Goal: Use online tool/utility: Utilize a website feature to perform a specific function

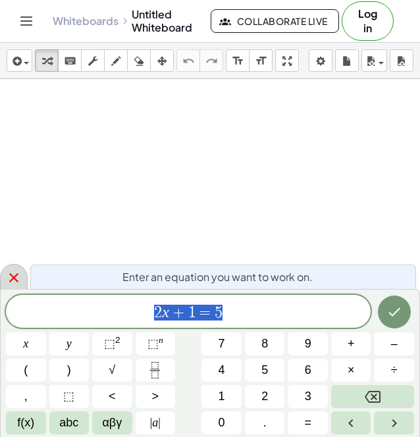
click at [11, 281] on icon at bounding box center [14, 278] width 16 height 16
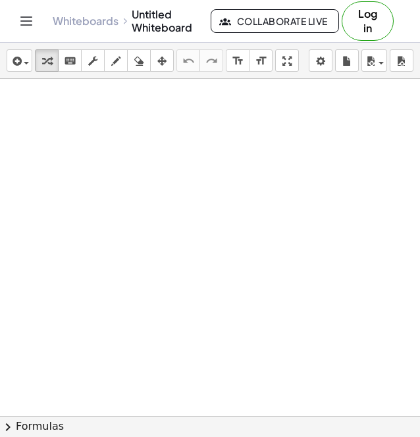
drag, startPoint x: 11, startPoint y: 279, endPoint x: 36, endPoint y: 253, distance: 35.8
click at [36, 253] on div at bounding box center [210, 416] width 420 height 674
click at [113, 63] on icon "button" at bounding box center [115, 61] width 9 height 16
drag, startPoint x: 106, startPoint y: 114, endPoint x: 121, endPoint y: 118, distance: 15.6
click at [121, 118] on div at bounding box center [210, 416] width 420 height 674
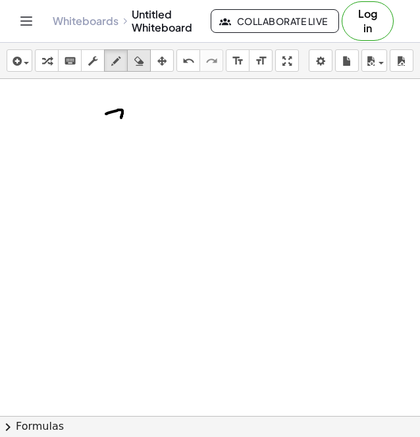
click at [143, 59] on icon "button" at bounding box center [138, 61] width 9 height 16
drag, startPoint x: 136, startPoint y: 103, endPoint x: 115, endPoint y: 109, distance: 22.3
click at [115, 109] on div at bounding box center [210, 416] width 420 height 674
click at [112, 70] on button "draw" at bounding box center [116, 60] width 24 height 22
drag, startPoint x: 41, startPoint y: 90, endPoint x: 42, endPoint y: 109, distance: 19.8
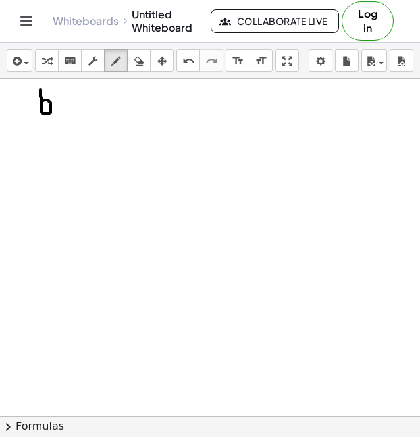
click at [42, 109] on div at bounding box center [210, 416] width 420 height 674
drag, startPoint x: 148, startPoint y: 97, endPoint x: 151, endPoint y: 113, distance: 15.4
click at [151, 113] on div at bounding box center [210, 416] width 420 height 674
drag, startPoint x: 37, startPoint y: 159, endPoint x: 46, endPoint y: 174, distance: 17.7
click at [46, 174] on div at bounding box center [210, 416] width 420 height 674
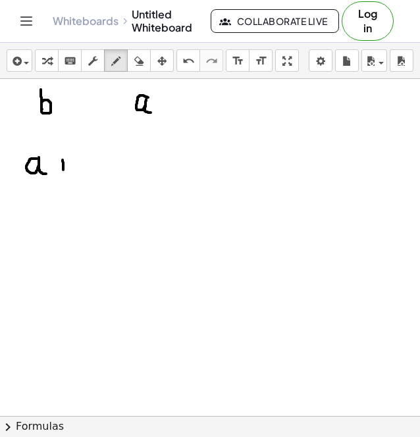
drag, startPoint x: 63, startPoint y: 160, endPoint x: 63, endPoint y: 172, distance: 11.9
click at [63, 172] on div at bounding box center [210, 416] width 420 height 674
drag, startPoint x: 55, startPoint y: 164, endPoint x: 70, endPoint y: 164, distance: 14.5
click at [70, 164] on div at bounding box center [210, 416] width 420 height 674
drag, startPoint x: 80, startPoint y: 152, endPoint x: 80, endPoint y: 166, distance: 13.8
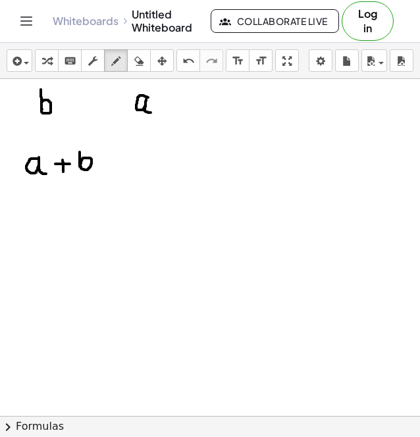
click at [80, 166] on div at bounding box center [210, 416] width 420 height 674
drag, startPoint x: 111, startPoint y: 159, endPoint x: 120, endPoint y: 159, distance: 9.2
click at [120, 159] on div at bounding box center [210, 416] width 420 height 674
drag, startPoint x: 112, startPoint y: 163, endPoint x: 120, endPoint y: 163, distance: 7.9
click at [120, 163] on div at bounding box center [210, 416] width 420 height 674
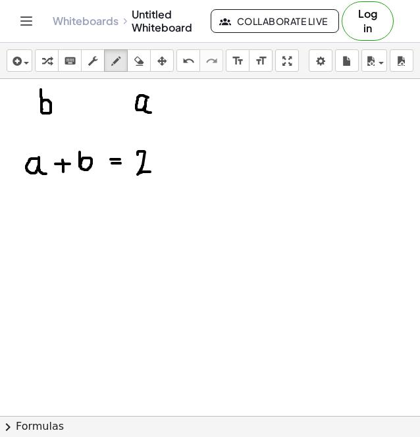
drag, startPoint x: 138, startPoint y: 155, endPoint x: 155, endPoint y: 173, distance: 25.1
click at [155, 173] on div at bounding box center [210, 416] width 420 height 674
drag, startPoint x: 157, startPoint y: 151, endPoint x: 161, endPoint y: 171, distance: 20.1
click at [161, 171] on div at bounding box center [210, 416] width 420 height 674
drag, startPoint x: 63, startPoint y: 224, endPoint x: 69, endPoint y: 236, distance: 13.2
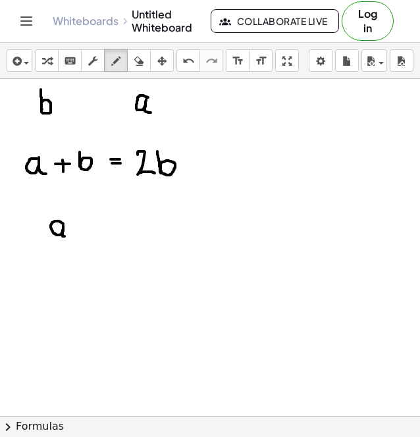
click at [69, 236] on div at bounding box center [210, 416] width 420 height 674
click at [95, 222] on div at bounding box center [210, 416] width 420 height 674
drag, startPoint x: 90, startPoint y: 229, endPoint x: 98, endPoint y: 228, distance: 8.7
click at [98, 228] on div at bounding box center [210, 416] width 420 height 674
drag, startPoint x: 115, startPoint y: 220, endPoint x: 114, endPoint y: 238, distance: 18.5
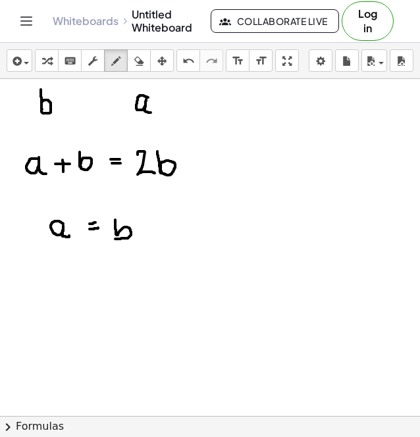
click at [114, 238] on div at bounding box center [210, 416] width 420 height 674
click at [115, 234] on div at bounding box center [210, 416] width 420 height 674
drag, startPoint x: 78, startPoint y: 276, endPoint x: 84, endPoint y: 293, distance: 17.7
click at [84, 293] on div at bounding box center [210, 416] width 420 height 674
click at [144, 61] on div "button" at bounding box center [138, 61] width 17 height 16
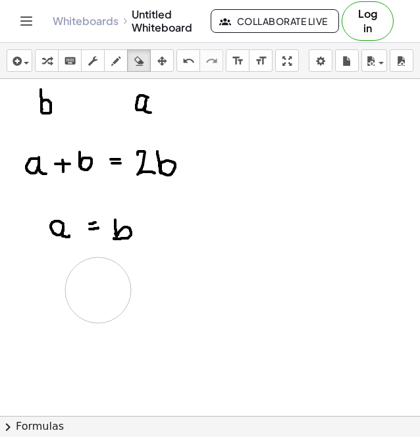
drag, startPoint x: 99, startPoint y: 290, endPoint x: 80, endPoint y: 275, distance: 24.4
click at [80, 275] on div at bounding box center [210, 416] width 420 height 674
click at [117, 70] on button "draw" at bounding box center [116, 60] width 24 height 22
drag, startPoint x: 124, startPoint y: 286, endPoint x: 131, endPoint y: 299, distance: 15.6
click at [131, 299] on div at bounding box center [210, 416] width 420 height 674
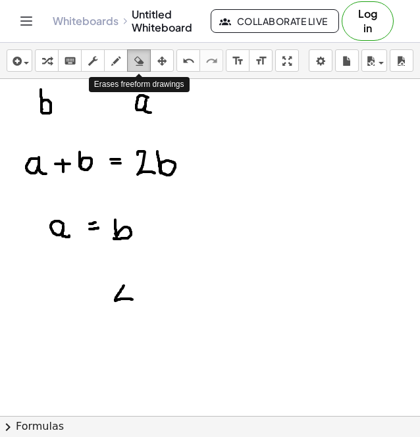
click at [136, 67] on icon "button" at bounding box center [138, 61] width 9 height 16
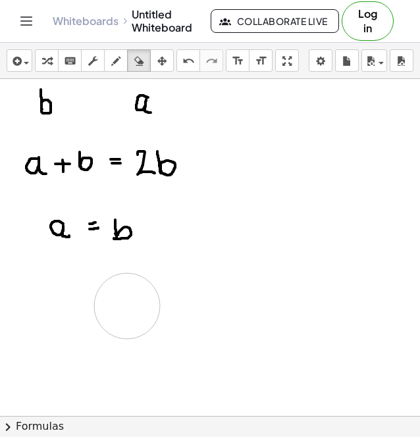
drag, startPoint x: 127, startPoint y: 306, endPoint x: 117, endPoint y: 294, distance: 15.9
click at [117, 294] on div at bounding box center [210, 416] width 420 height 674
click at [121, 56] on div "button" at bounding box center [115, 61] width 17 height 16
drag, startPoint x: 118, startPoint y: 283, endPoint x: 100, endPoint y: 310, distance: 32.3
click at [100, 310] on div at bounding box center [210, 416] width 420 height 674
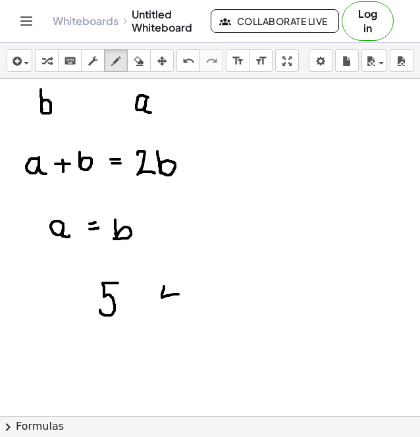
drag, startPoint x: 164, startPoint y: 286, endPoint x: 181, endPoint y: 294, distance: 18.8
click at [181, 294] on div at bounding box center [210, 416] width 420 height 674
drag, startPoint x: 181, startPoint y: 288, endPoint x: 182, endPoint y: 311, distance: 22.4
click at [182, 311] on div at bounding box center [210, 416] width 420 height 674
click at [137, 294] on div at bounding box center [210, 416] width 420 height 674
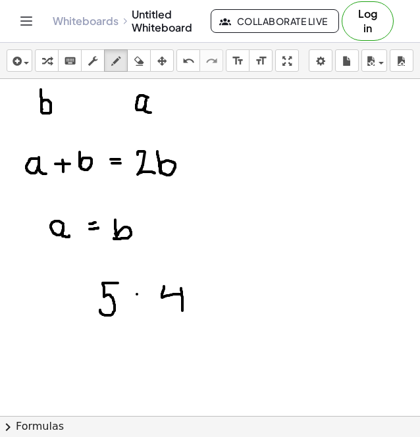
click at [136, 309] on div at bounding box center [210, 416] width 420 height 674
drag, startPoint x: 180, startPoint y: 272, endPoint x: 130, endPoint y: 265, distance: 49.8
click at [130, 265] on div at bounding box center [210, 416] width 420 height 674
drag, startPoint x: 106, startPoint y: 346, endPoint x: 89, endPoint y: 371, distance: 29.8
click at [89, 371] on div at bounding box center [210, 416] width 420 height 674
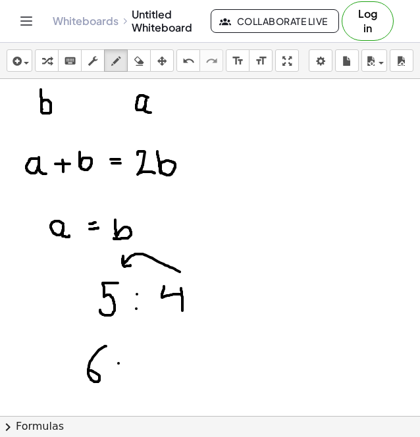
click at [118, 363] on div at bounding box center [210, 416] width 420 height 674
click at [118, 371] on div at bounding box center [210, 416] width 420 height 674
drag, startPoint x: 132, startPoint y: 357, endPoint x: 135, endPoint y: 378, distance: 20.7
click at [135, 378] on div at bounding box center [210, 416] width 420 height 674
click at [241, 163] on div at bounding box center [210, 416] width 420 height 674
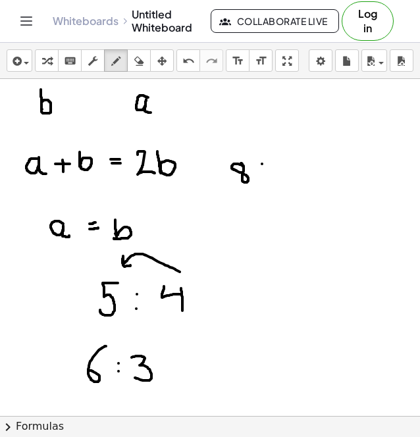
click at [262, 164] on div at bounding box center [210, 416] width 420 height 674
click at [262, 170] on div at bounding box center [210, 416] width 420 height 674
drag, startPoint x: 280, startPoint y: 157, endPoint x: 274, endPoint y: 177, distance: 21.2
click at [274, 177] on div at bounding box center [210, 416] width 420 height 674
drag, startPoint x: 237, startPoint y: 245, endPoint x: 251, endPoint y: 260, distance: 20.0
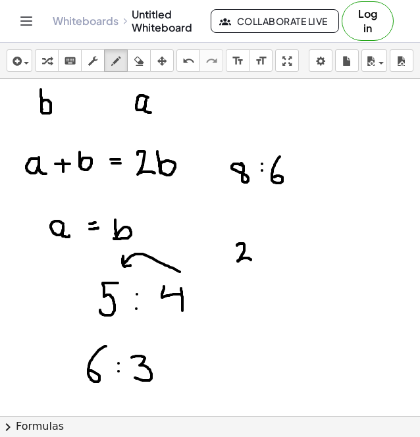
click at [251, 260] on div at bounding box center [210, 416] width 420 height 674
click at [265, 245] on div at bounding box center [210, 416] width 420 height 674
click at [264, 253] on div at bounding box center [210, 416] width 420 height 674
drag, startPoint x: 279, startPoint y: 241, endPoint x: 280, endPoint y: 262, distance: 21.1
click at [280, 262] on div at bounding box center [210, 416] width 420 height 674
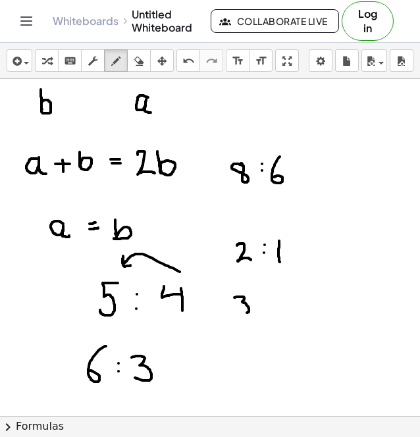
drag, startPoint x: 234, startPoint y: 297, endPoint x: 244, endPoint y: 313, distance: 18.1
click at [244, 313] on div at bounding box center [210, 416] width 420 height 674
click at [259, 304] on div at bounding box center [210, 416] width 420 height 674
click at [257, 294] on div at bounding box center [210, 416] width 420 height 674
drag, startPoint x: 269, startPoint y: 292, endPoint x: 270, endPoint y: 310, distance: 17.8
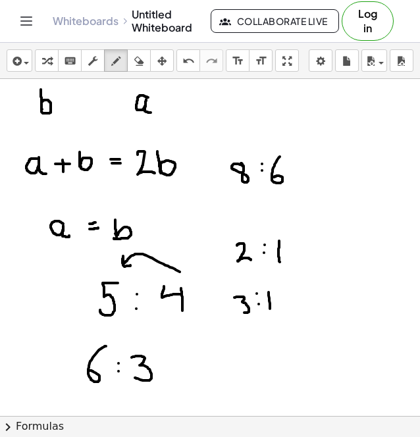
click at [270, 310] on div at bounding box center [210, 416] width 420 height 674
drag, startPoint x: 252, startPoint y: 97, endPoint x: 265, endPoint y: 115, distance: 21.6
click at [265, 115] on div at bounding box center [210, 416] width 420 height 674
click at [280, 102] on div at bounding box center [210, 416] width 420 height 674
click at [280, 108] on div at bounding box center [210, 416] width 420 height 674
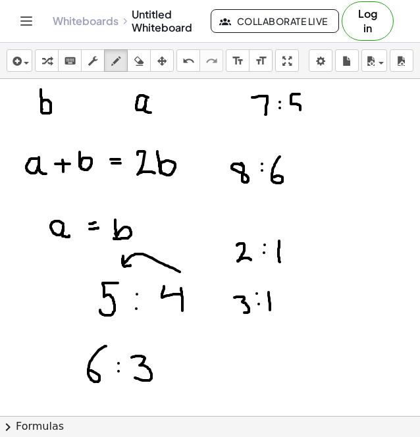
drag, startPoint x: 299, startPoint y: 94, endPoint x: 294, endPoint y: 118, distance: 24.4
click at [294, 118] on div at bounding box center [210, 416] width 420 height 674
drag, startPoint x: 322, startPoint y: 166, endPoint x: 312, endPoint y: 189, distance: 24.5
click at [312, 189] on div at bounding box center [210, 416] width 420 height 674
click at [338, 178] on div at bounding box center [210, 416] width 420 height 674
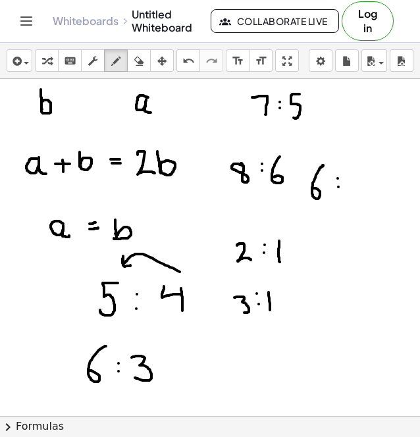
click at [338, 187] on div at bounding box center [210, 416] width 420 height 674
drag, startPoint x: 348, startPoint y: 176, endPoint x: 362, endPoint y: 193, distance: 21.5
click at [362, 193] on div at bounding box center [210, 416] width 420 height 674
drag, startPoint x: 363, startPoint y: 186, endPoint x: 364, endPoint y: 200, distance: 14.5
click at [364, 200] on div at bounding box center [210, 416] width 420 height 674
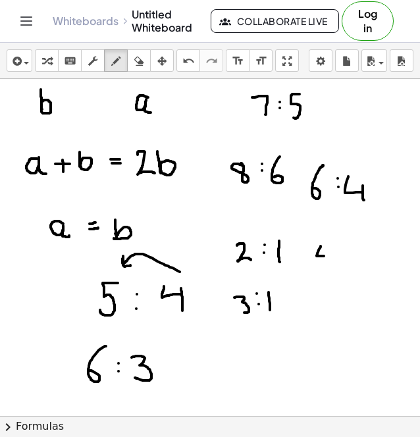
drag, startPoint x: 320, startPoint y: 246, endPoint x: 325, endPoint y: 256, distance: 10.9
click at [325, 256] on div at bounding box center [210, 416] width 420 height 674
drag, startPoint x: 327, startPoint y: 252, endPoint x: 327, endPoint y: 264, distance: 11.8
click at [327, 264] on div at bounding box center [210, 416] width 420 height 674
click at [338, 255] on div at bounding box center [210, 416] width 420 height 674
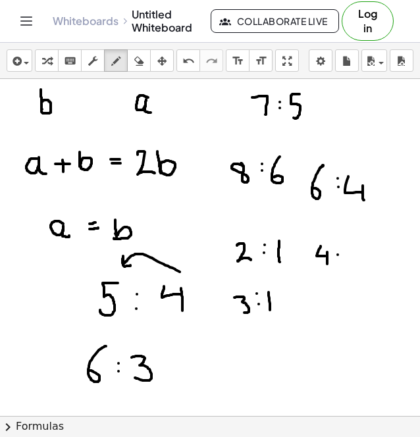
click at [338, 259] on div at bounding box center [210, 416] width 420 height 674
drag, startPoint x: 349, startPoint y: 249, endPoint x: 361, endPoint y: 262, distance: 17.7
click at [361, 262] on div at bounding box center [210, 416] width 420 height 674
drag, startPoint x: 298, startPoint y: 128, endPoint x: 274, endPoint y: 128, distance: 24.3
click at [274, 128] on div at bounding box center [210, 416] width 420 height 674
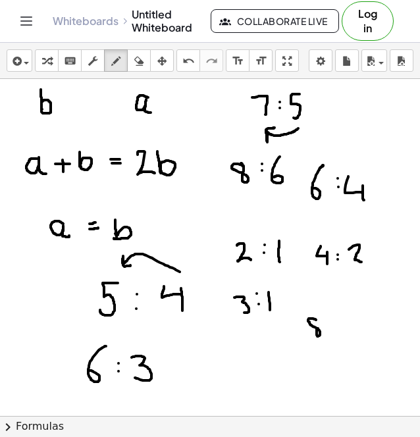
click at [317, 315] on div at bounding box center [210, 416] width 420 height 674
click at [332, 320] on div at bounding box center [210, 416] width 420 height 674
click at [332, 329] on div at bounding box center [210, 416] width 420 height 674
drag, startPoint x: 346, startPoint y: 316, endPoint x: 357, endPoint y: 324, distance: 13.2
click at [357, 324] on div at bounding box center [210, 416] width 420 height 674
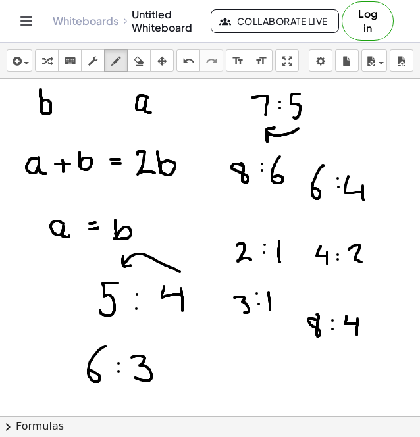
drag, startPoint x: 357, startPoint y: 319, endPoint x: 357, endPoint y: 335, distance: 16.5
click at [357, 335] on div at bounding box center [210, 416] width 420 height 674
drag, startPoint x: 238, startPoint y: 342, endPoint x: 250, endPoint y: 359, distance: 20.8
click at [250, 359] on div at bounding box center [210, 416] width 420 height 674
click at [263, 347] on div at bounding box center [210, 416] width 420 height 674
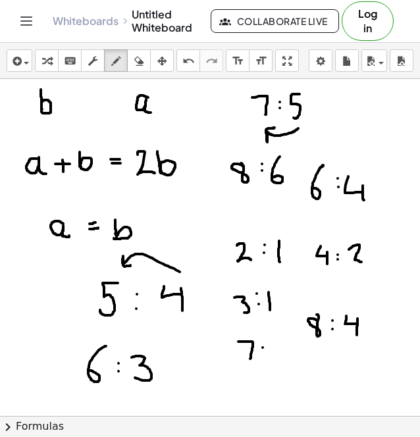
click at [263, 355] on div at bounding box center [210, 416] width 420 height 674
drag, startPoint x: 279, startPoint y: 345, endPoint x: 274, endPoint y: 363, distance: 18.4
click at [274, 363] on div at bounding box center [210, 416] width 420 height 674
drag, startPoint x: 247, startPoint y: 383, endPoint x: 243, endPoint y: 402, distance: 19.5
click at [243, 402] on div at bounding box center [210, 416] width 420 height 674
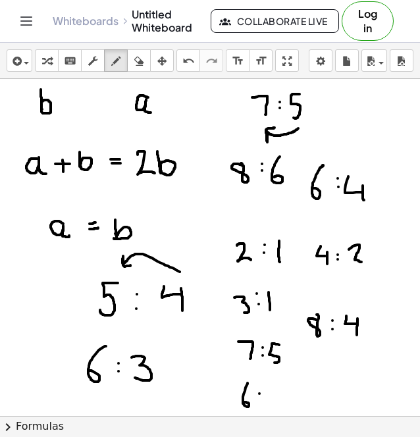
click at [259, 394] on div at bounding box center [210, 416] width 420 height 674
click at [259, 400] on div at bounding box center [210, 416] width 420 height 674
drag, startPoint x: 279, startPoint y: 380, endPoint x: 269, endPoint y: 400, distance: 23.0
click at [269, 400] on div at bounding box center [210, 416] width 420 height 674
